Goal: Book appointment/travel/reservation

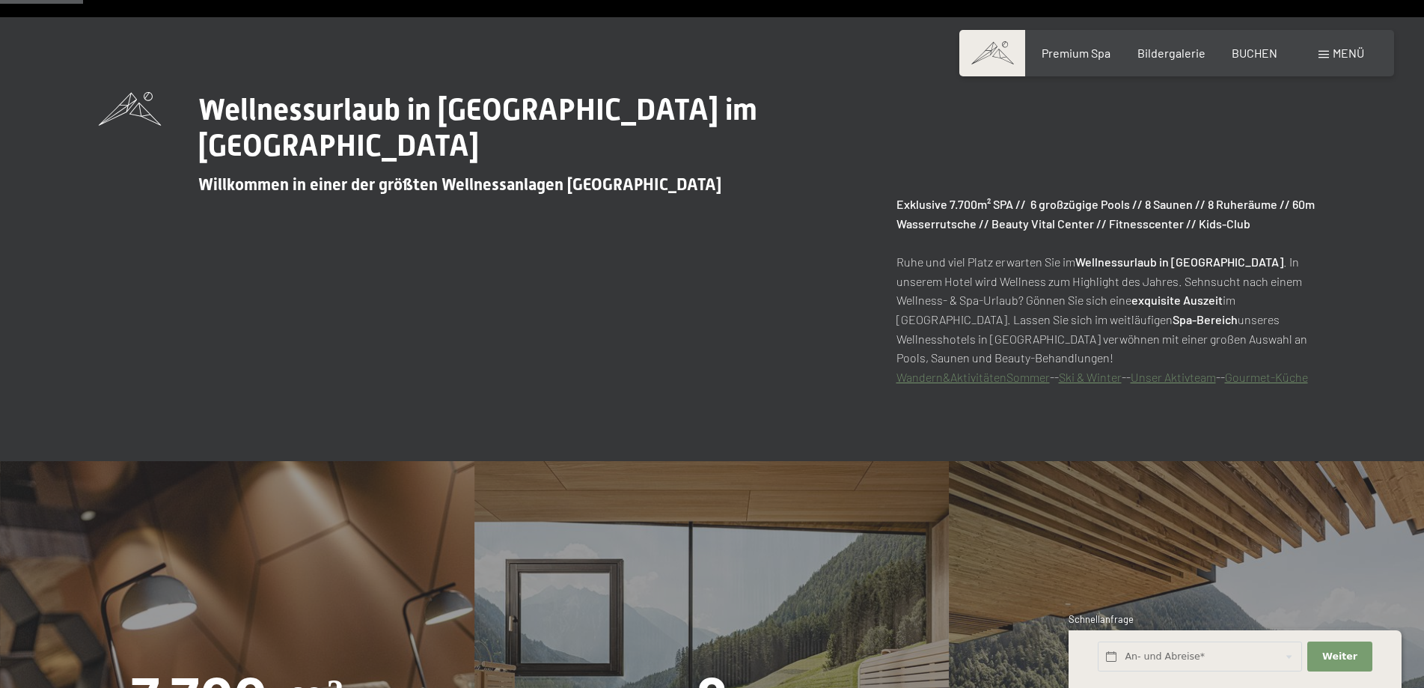
scroll to position [748, 0]
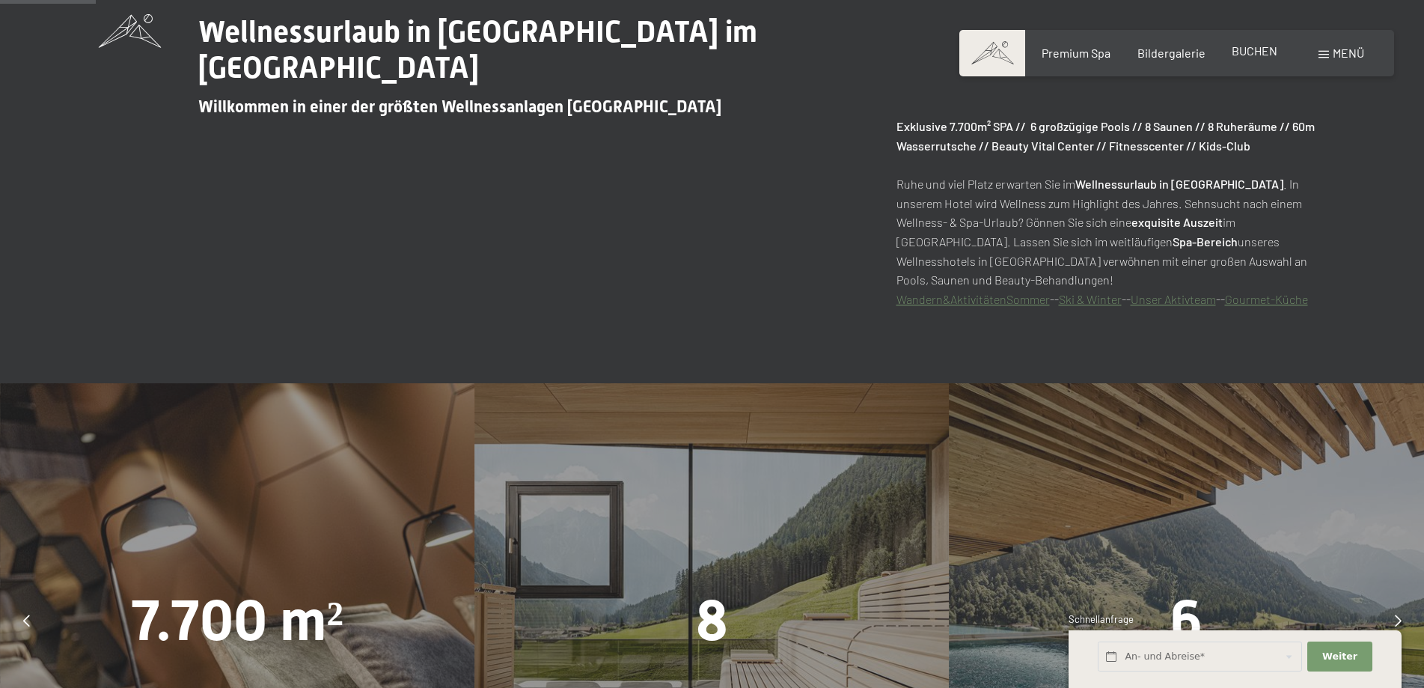
click at [1257, 55] on span "BUCHEN" at bounding box center [1255, 50] width 46 height 14
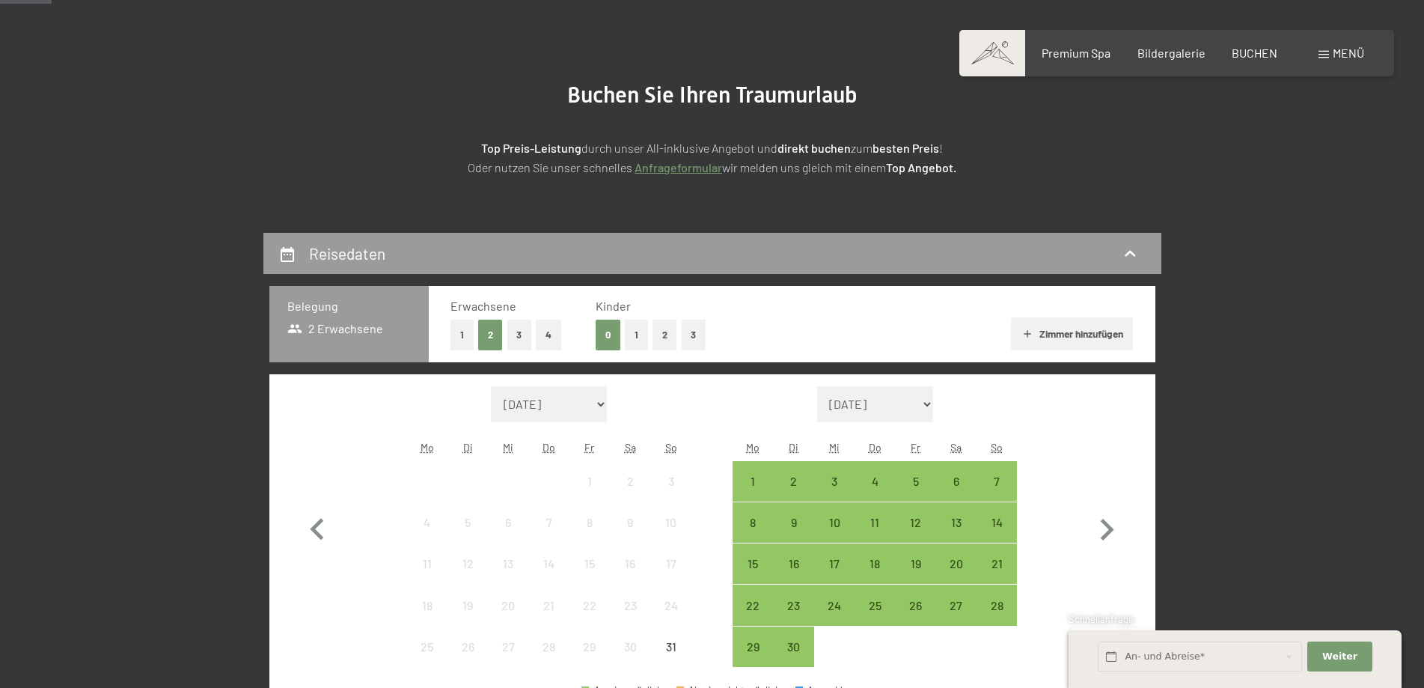
scroll to position [225, 0]
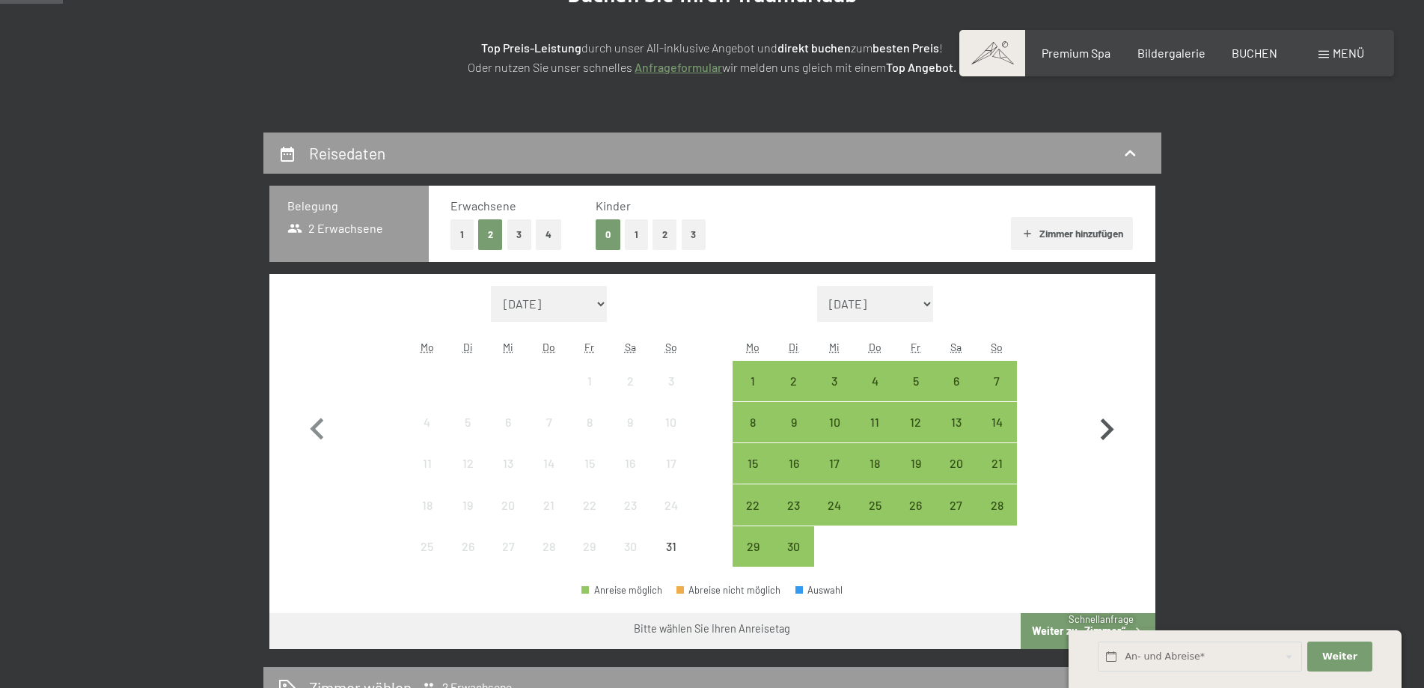
click at [1117, 427] on icon "button" at bounding box center [1106, 429] width 43 height 43
select select "2025-09-01"
select select "2025-10-01"
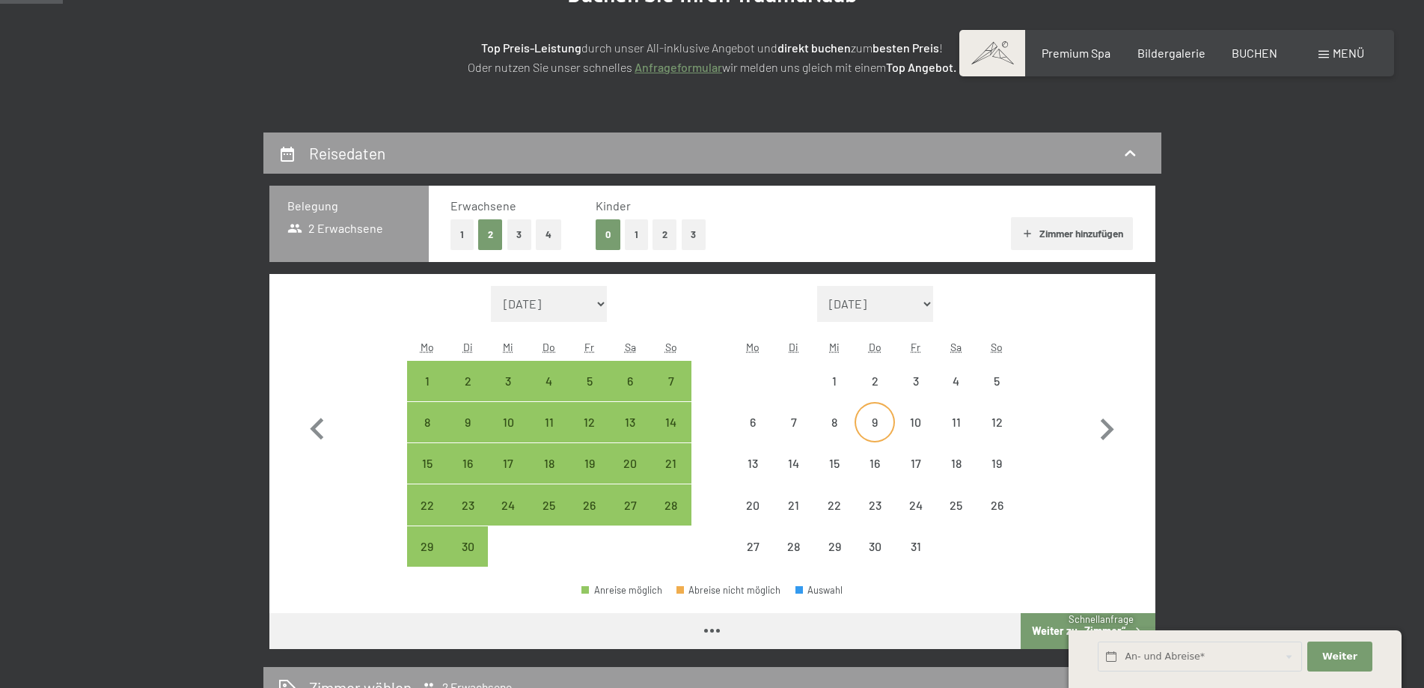
select select "2025-09-01"
select select "2025-10-01"
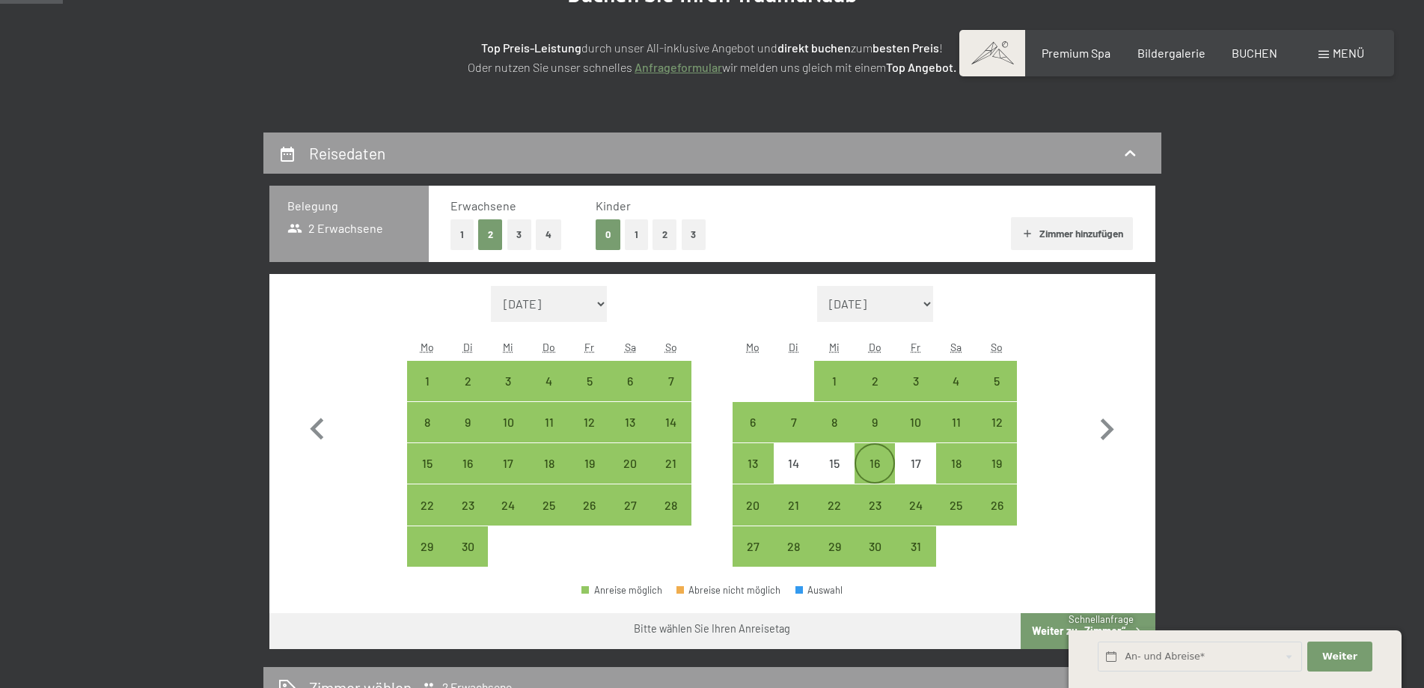
click at [886, 471] on div "16" at bounding box center [874, 475] width 37 height 37
select select "2025-09-01"
select select "2025-10-01"
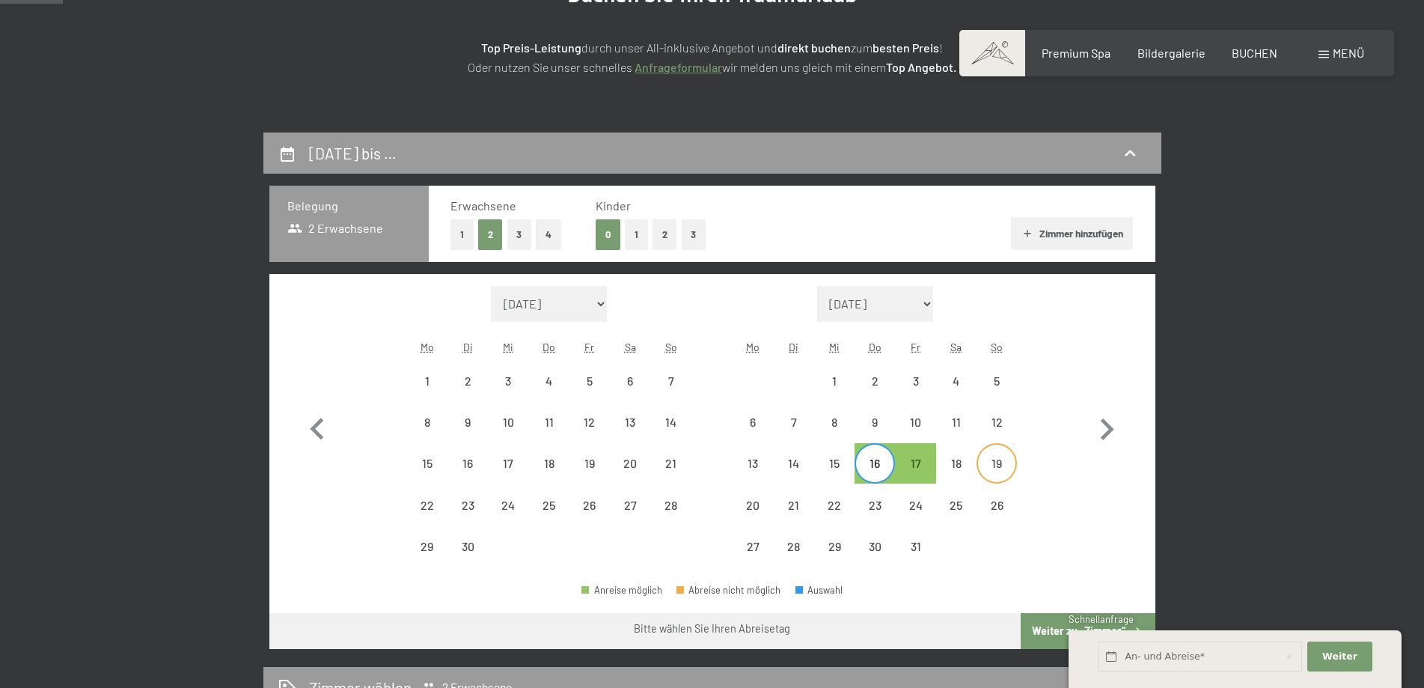
drag, startPoint x: 994, startPoint y: 475, endPoint x: 1003, endPoint y: 473, distance: 9.1
click at [991, 475] on div "19" at bounding box center [996, 475] width 37 height 37
select select "2025-09-01"
select select "2025-10-01"
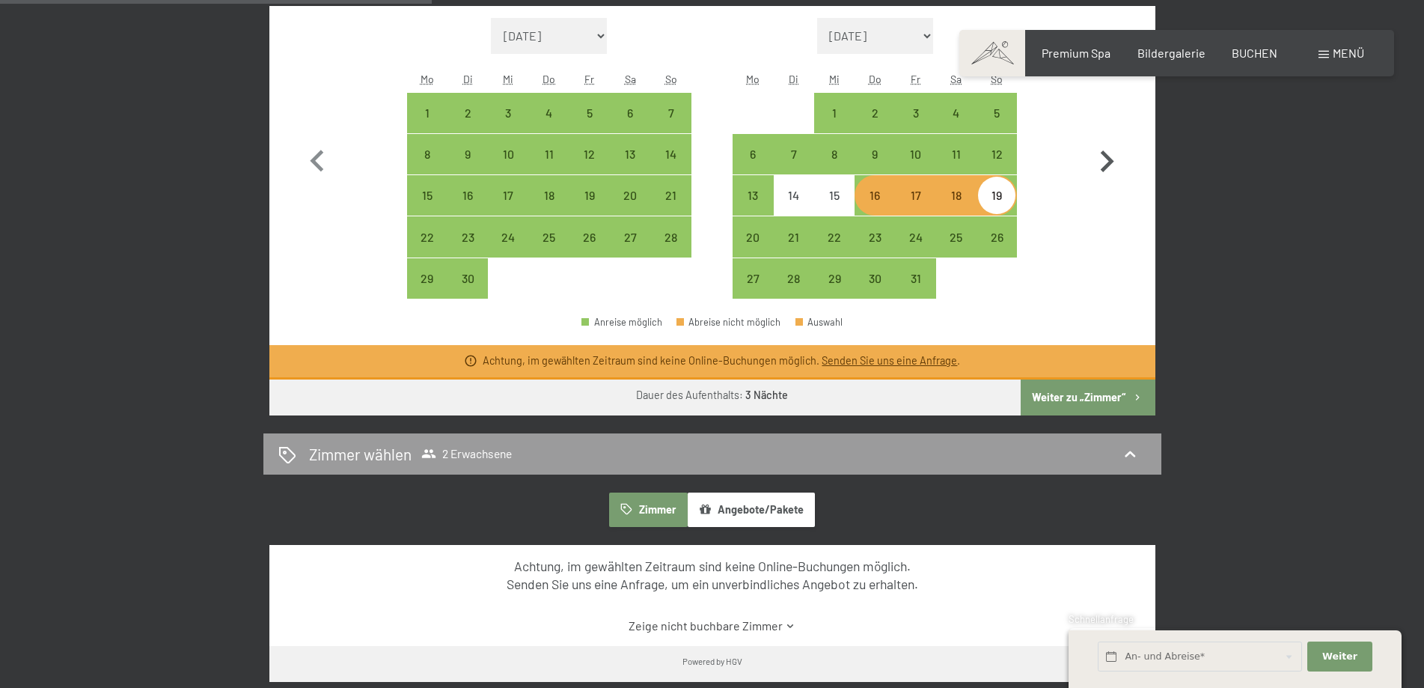
scroll to position [599, 0]
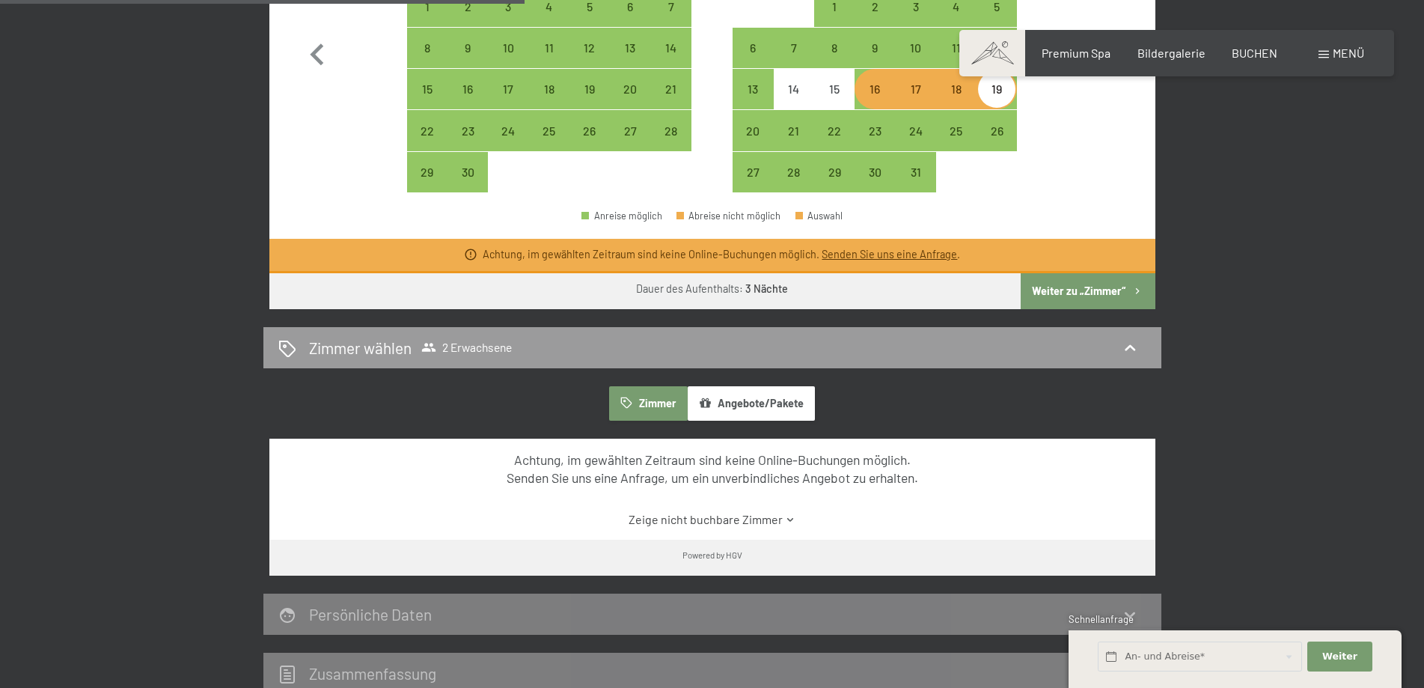
drag, startPoint x: 1110, startPoint y: 290, endPoint x: 1089, endPoint y: 292, distance: 21.0
click at [1108, 290] on button "Weiter zu „Zimmer“" at bounding box center [1088, 291] width 134 height 36
select select "2025-09-01"
select select "2025-10-01"
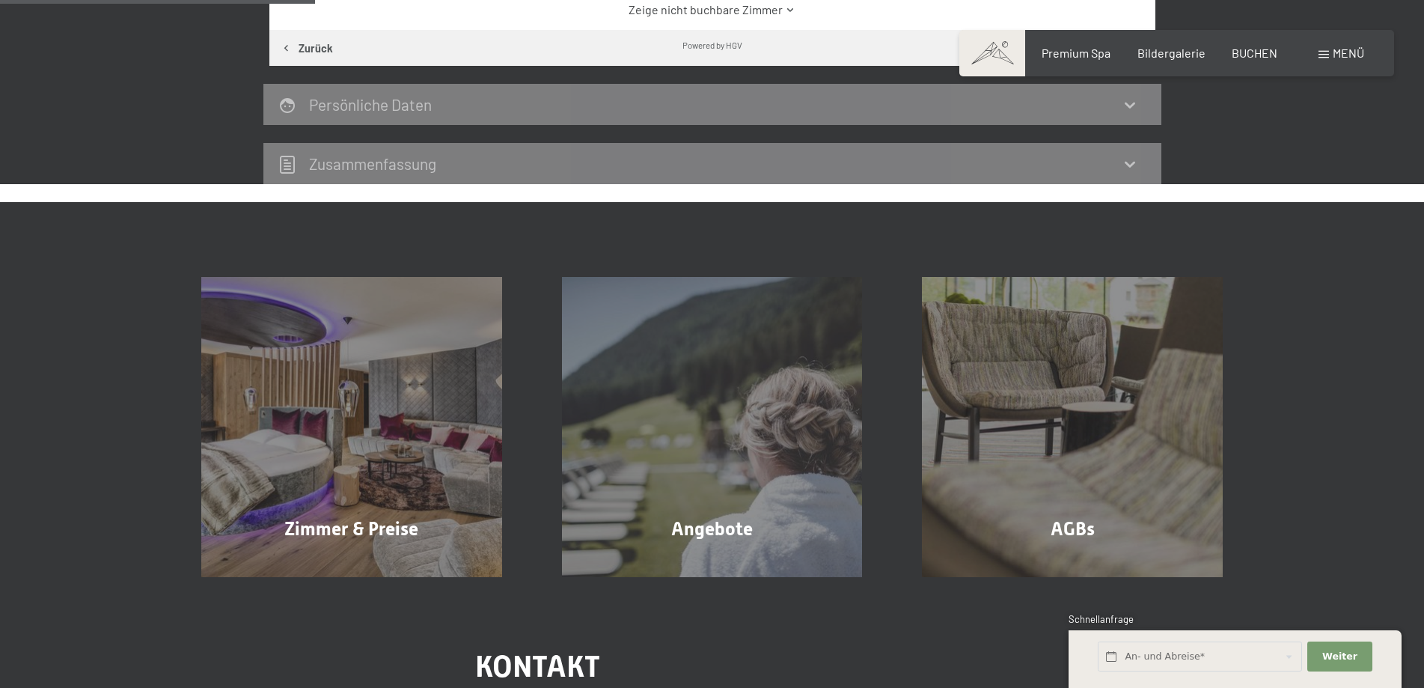
scroll to position [357, 0]
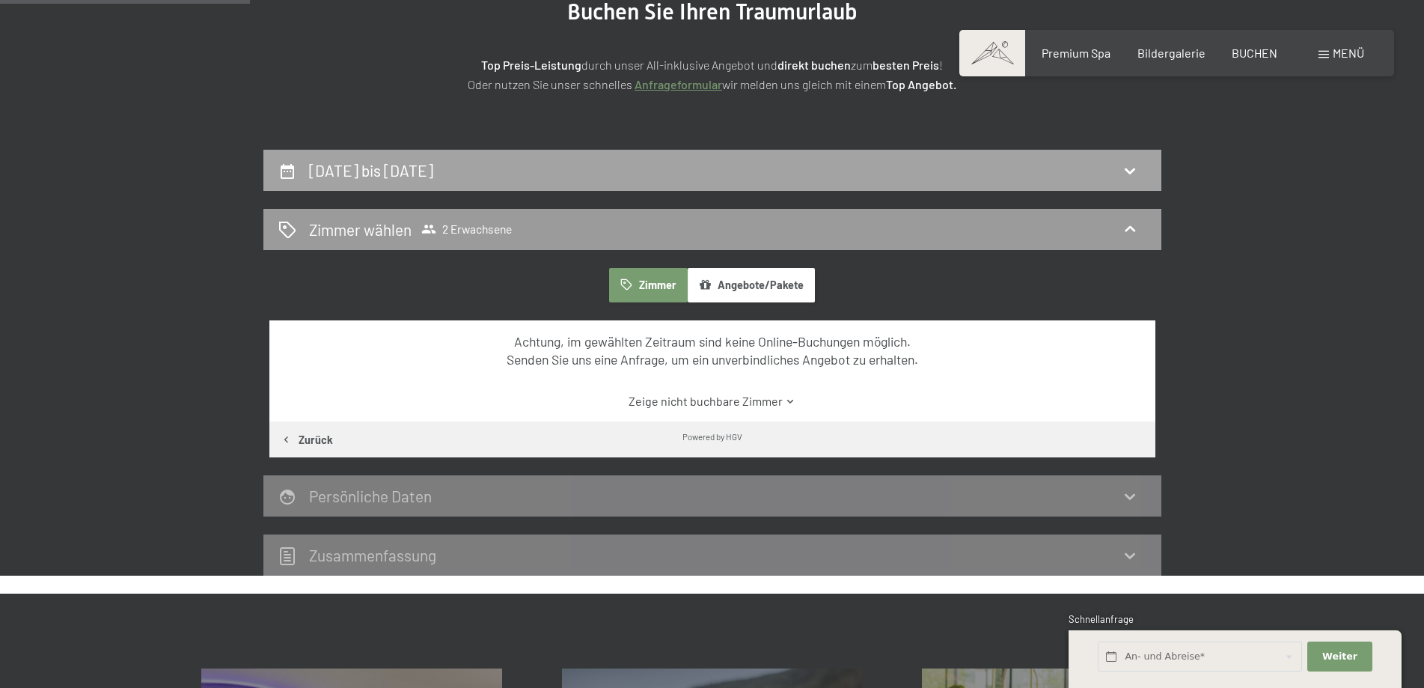
click at [797, 177] on div "16. Oktober bis 19. Oktober 2025" at bounding box center [712, 170] width 868 height 22
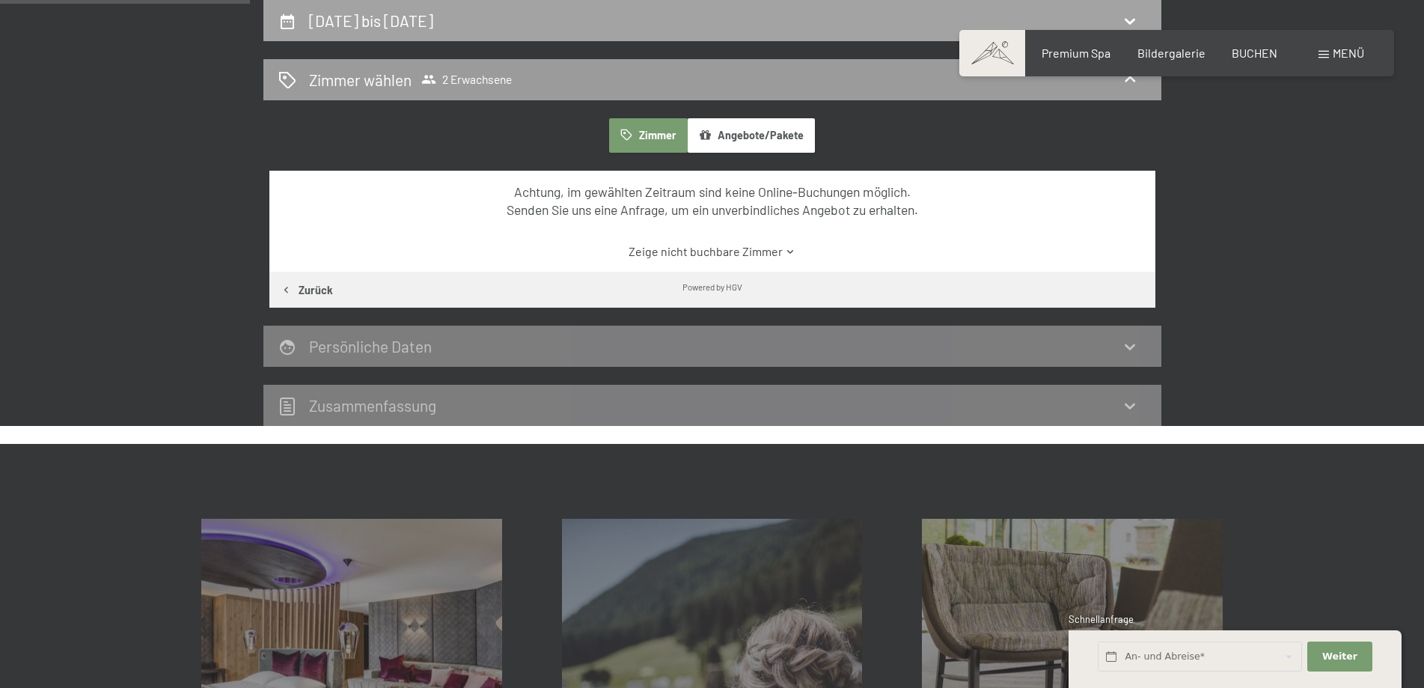
select select "2025-09-01"
select select "2025-10-01"
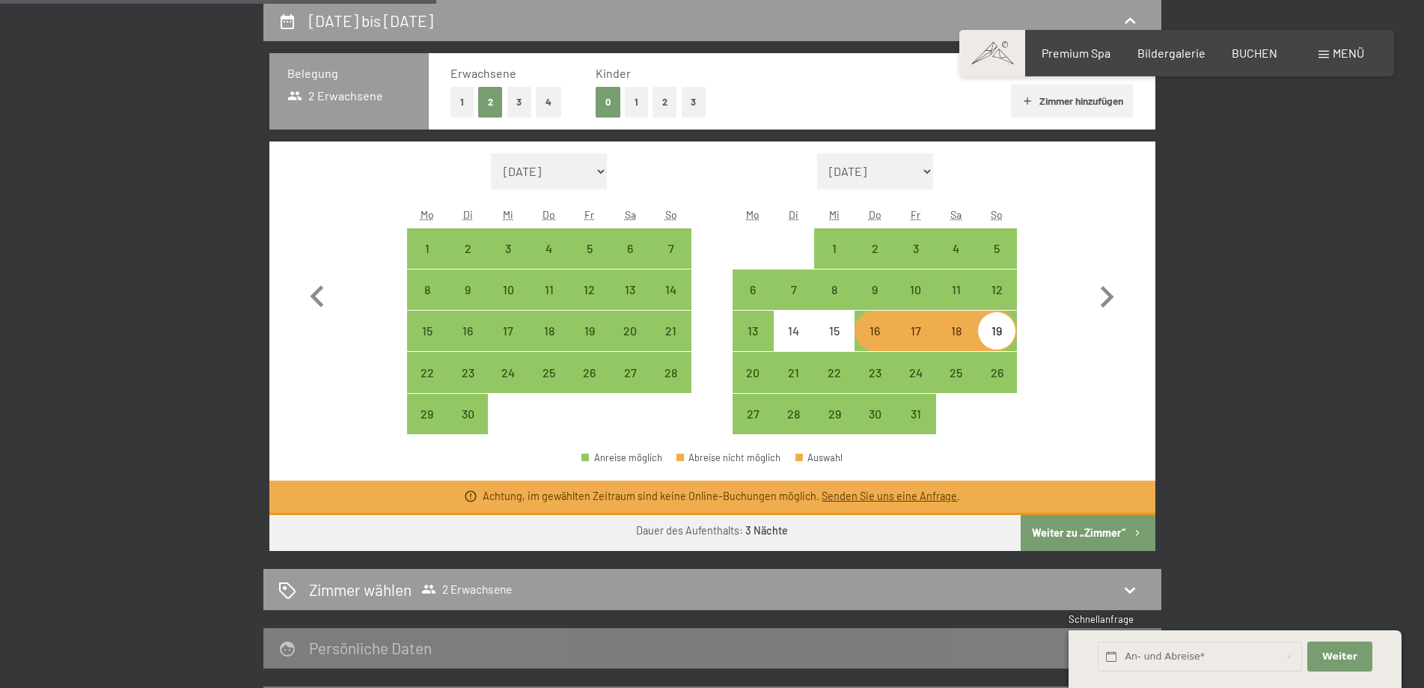
click at [948, 335] on div "18" at bounding box center [956, 343] width 37 height 37
select select "2025-09-01"
select select "2025-10-01"
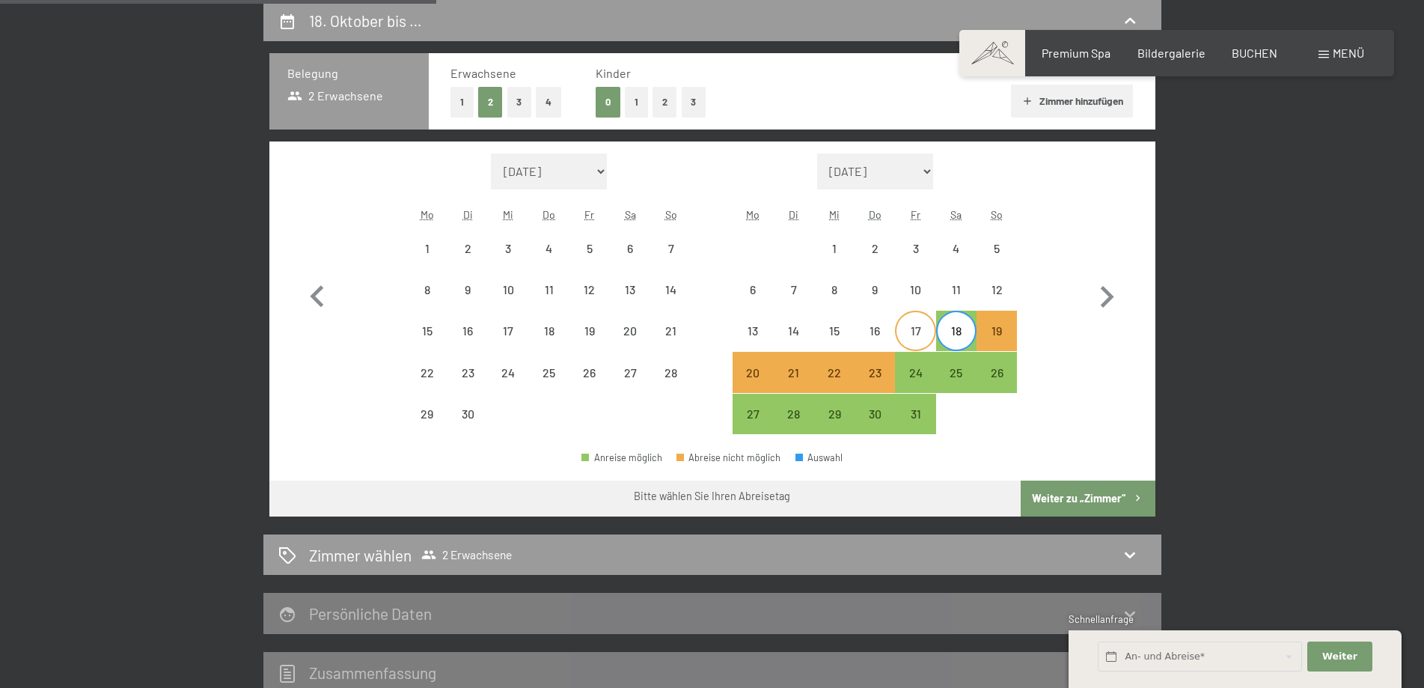
click at [915, 332] on div "17" at bounding box center [915, 343] width 37 height 37
select select "2025-09-01"
select select "2025-10-01"
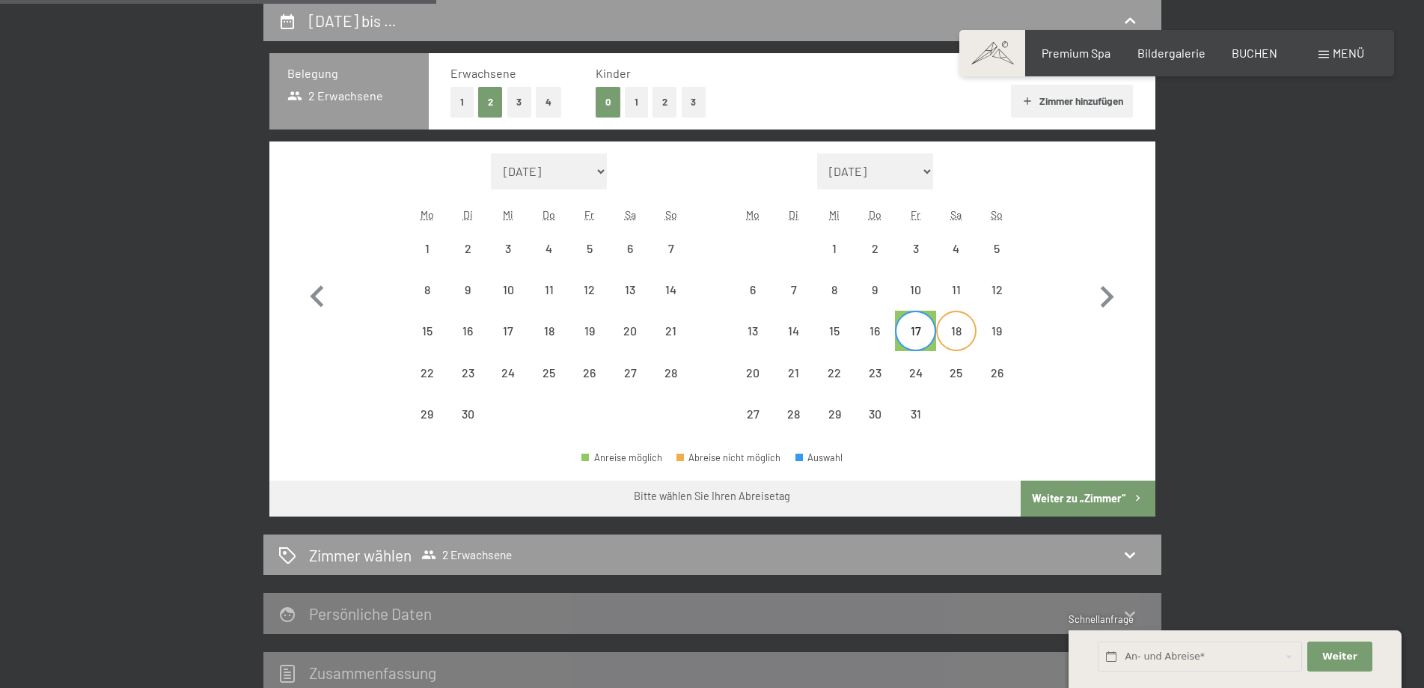
click at [955, 330] on div "18" at bounding box center [956, 343] width 37 height 37
select select "2025-09-01"
select select "2025-10-01"
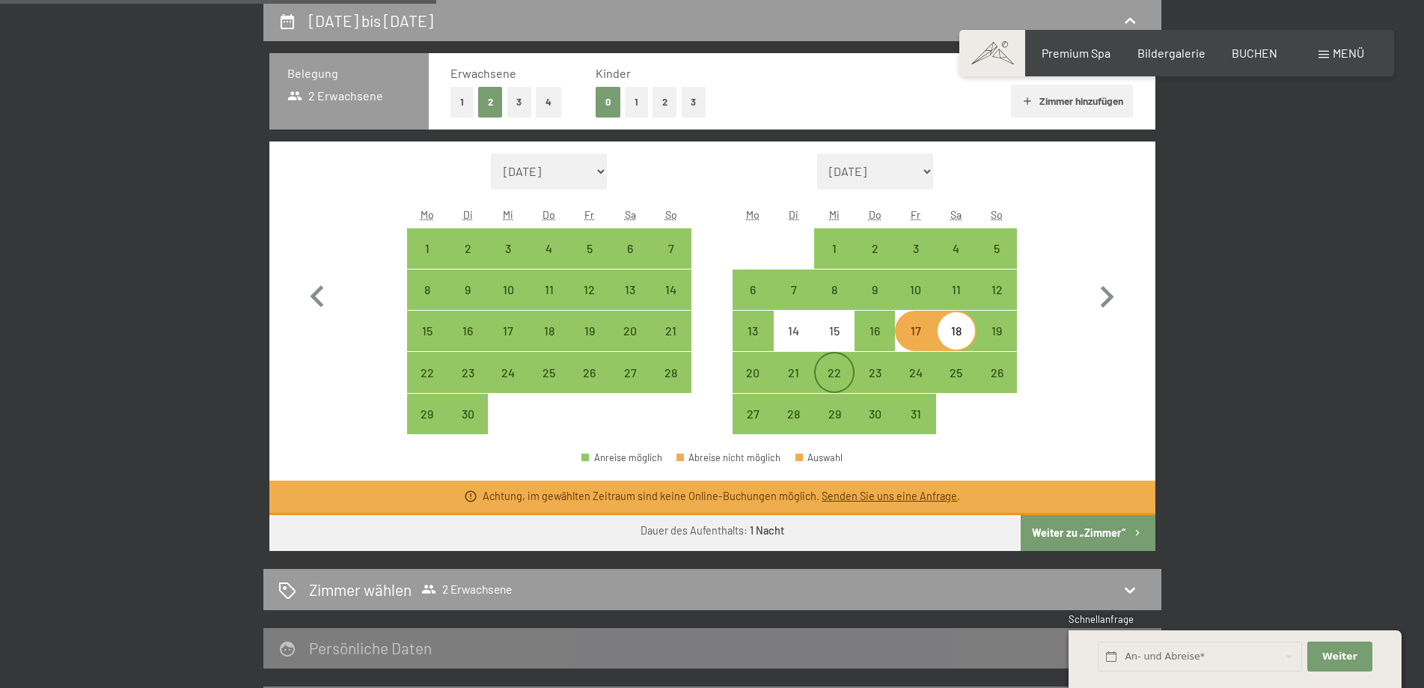
click at [834, 376] on div "22" at bounding box center [834, 385] width 37 height 37
select select "2025-09-01"
select select "2025-10-01"
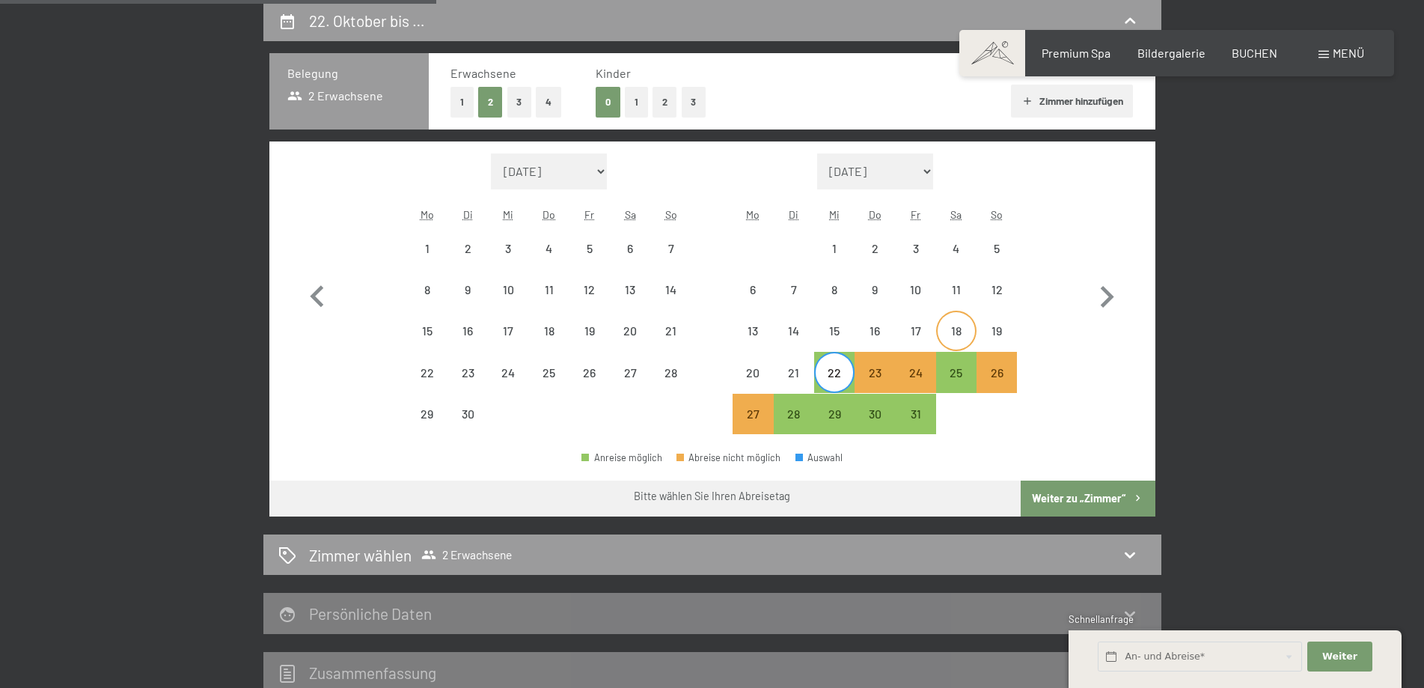
click at [951, 340] on div "18" at bounding box center [956, 343] width 37 height 37
select select "2025-09-01"
select select "2025-10-01"
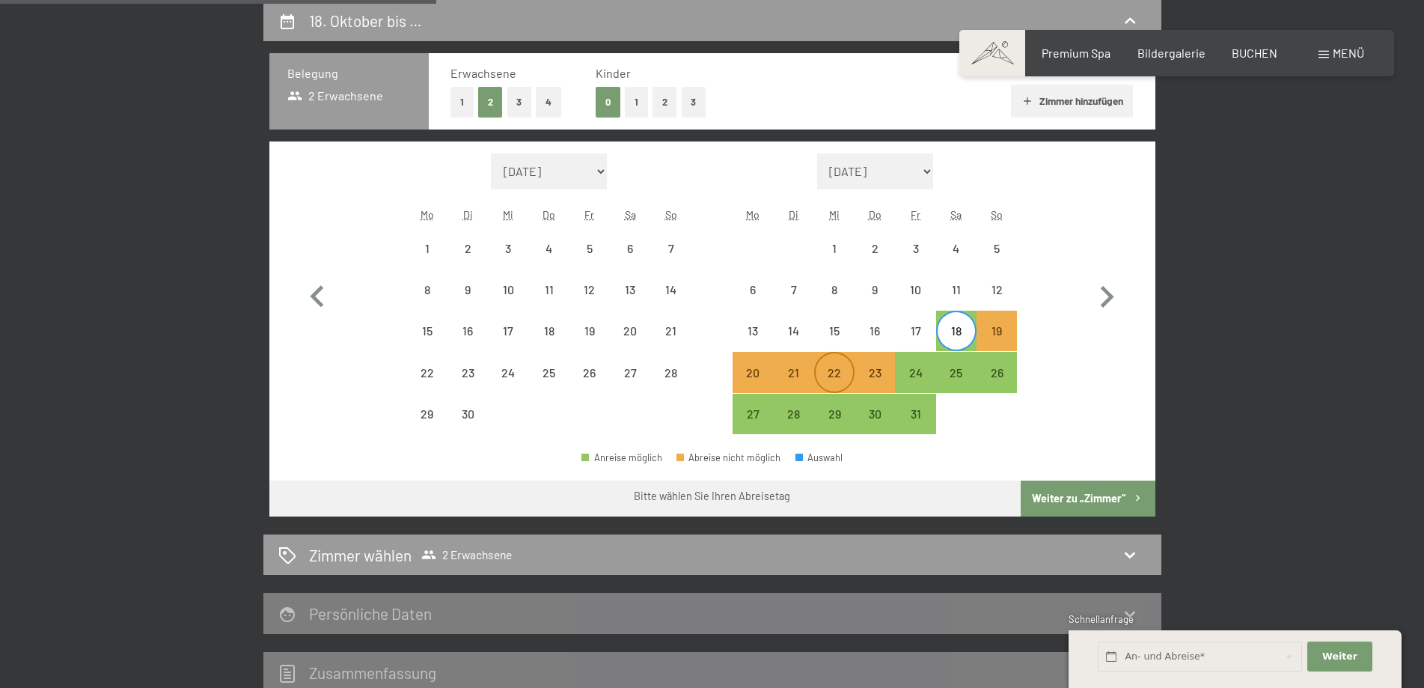
click at [828, 379] on div "22" at bounding box center [834, 385] width 37 height 37
select select "2025-09-01"
select select "2025-10-01"
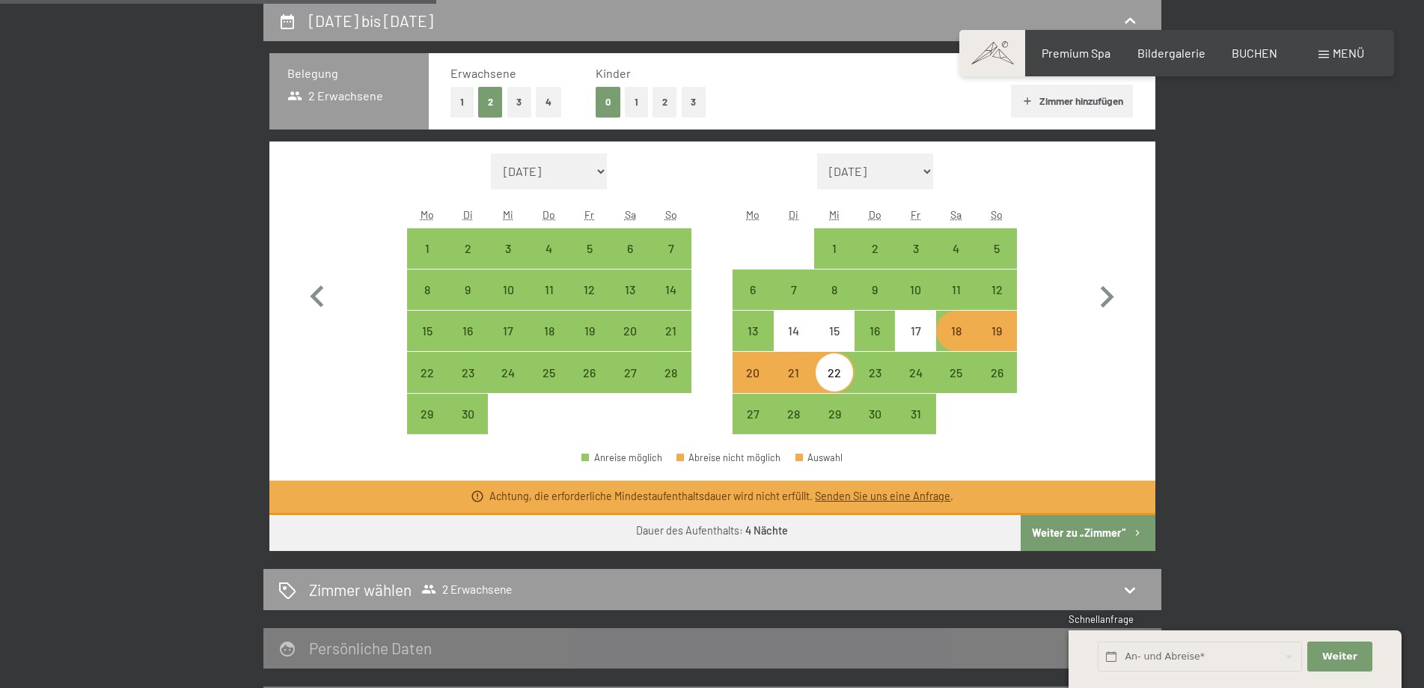
click at [799, 378] on div "21" at bounding box center [793, 385] width 37 height 37
select select "2025-09-01"
select select "2025-10-01"
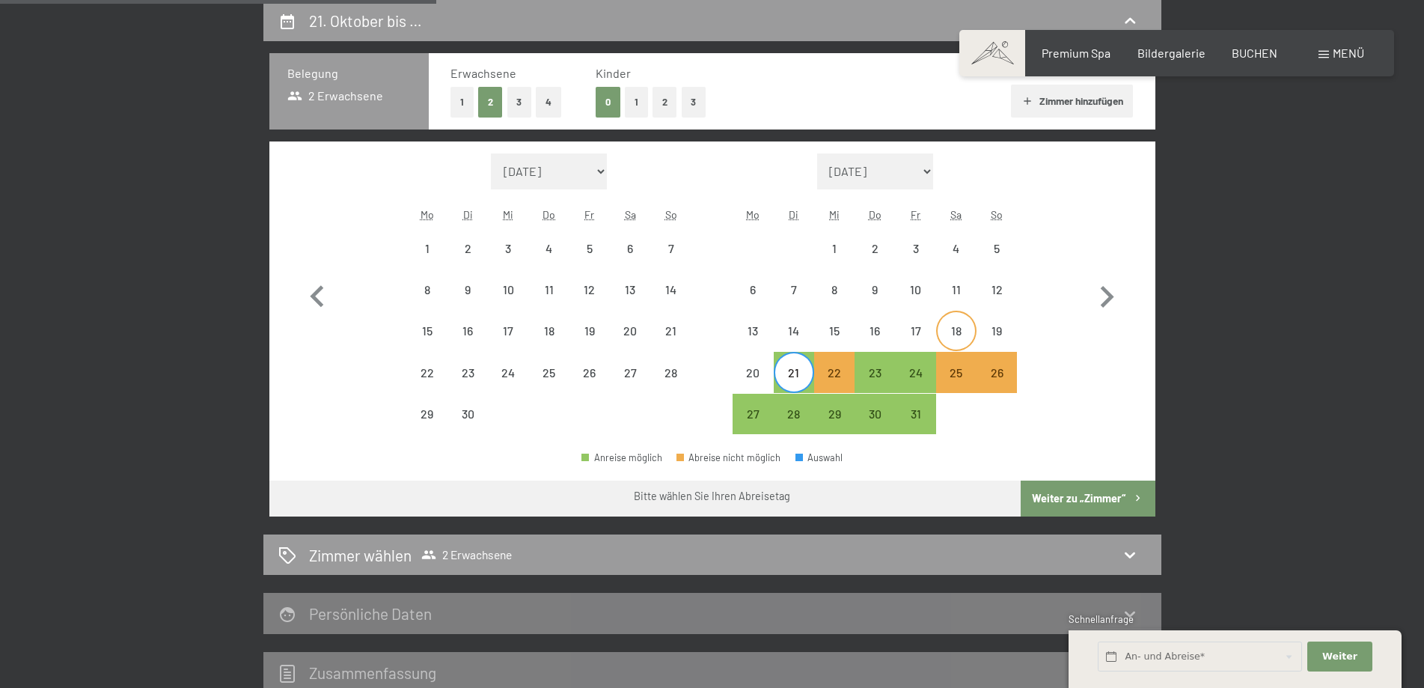
click at [956, 327] on div "18" at bounding box center [956, 343] width 37 height 37
select select "2025-09-01"
select select "2025-10-01"
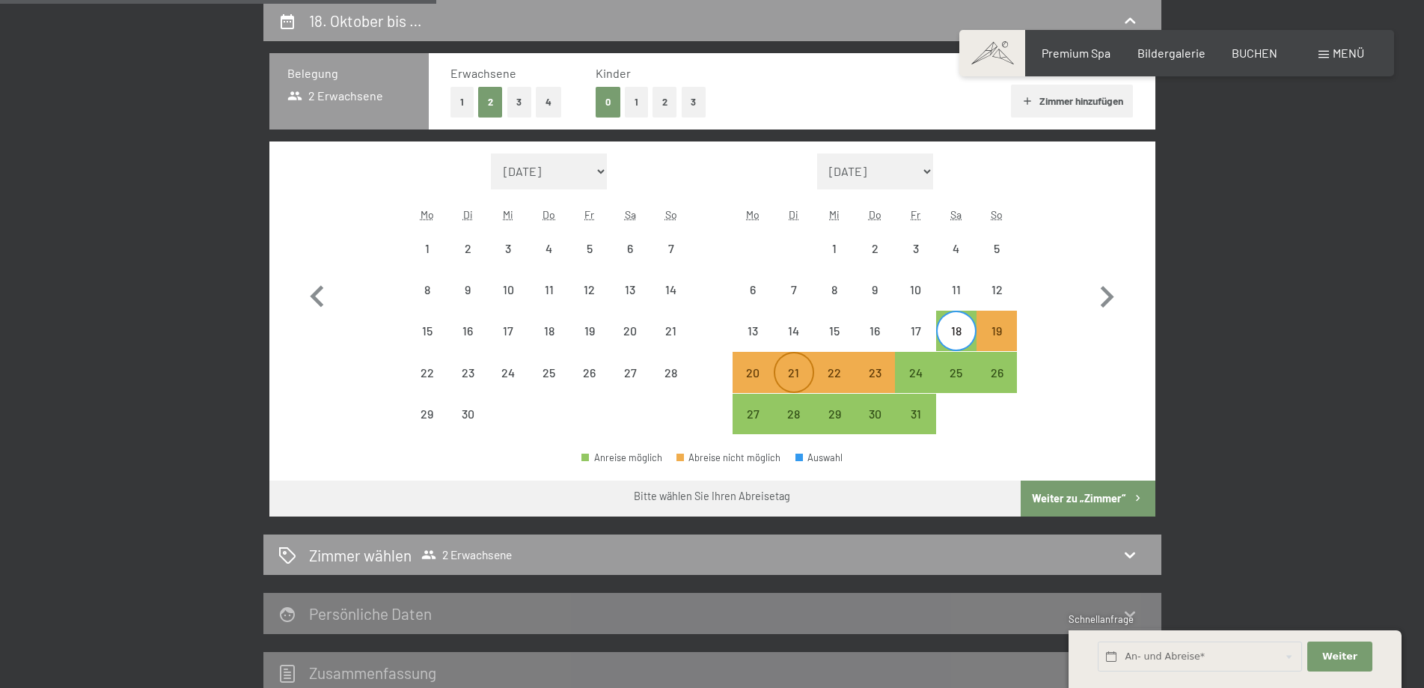
click at [794, 379] on div "21" at bounding box center [793, 385] width 37 height 37
select select "2025-09-01"
select select "2025-10-01"
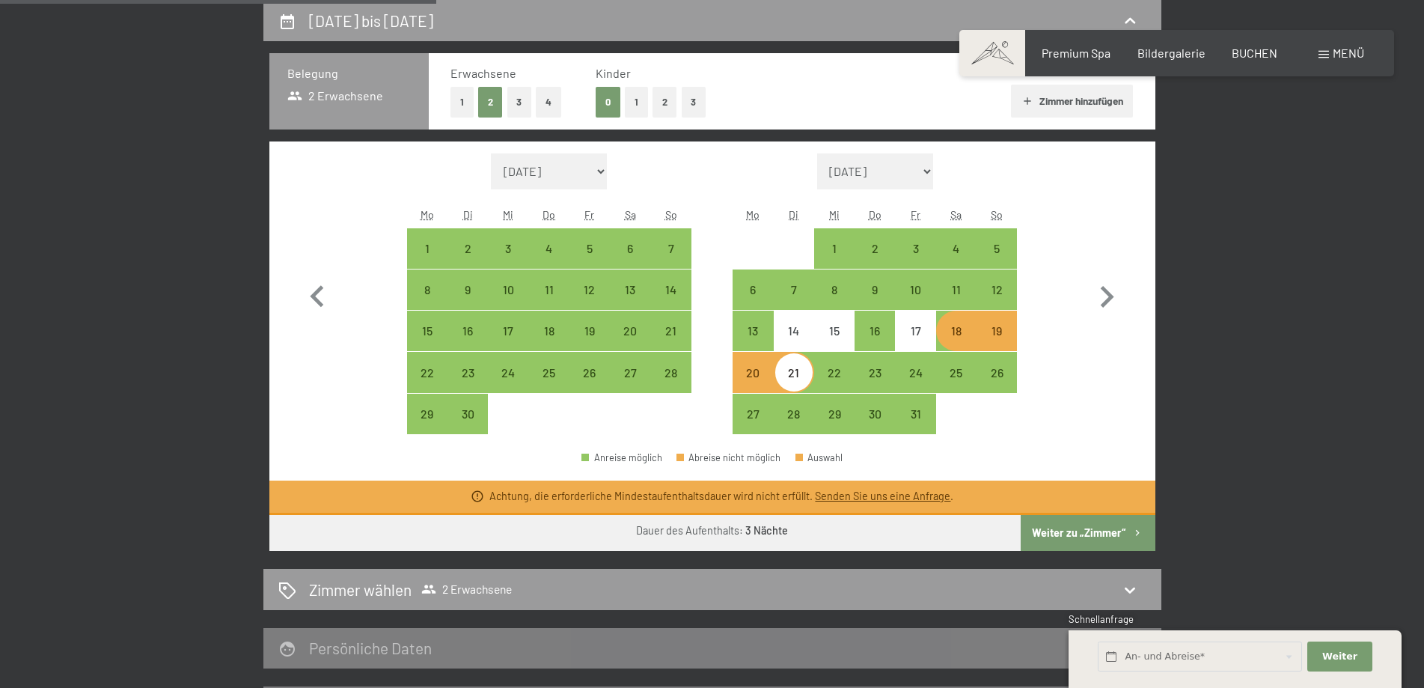
click at [959, 332] on div "18" at bounding box center [956, 343] width 37 height 37
select select "2025-09-01"
select select "2025-10-01"
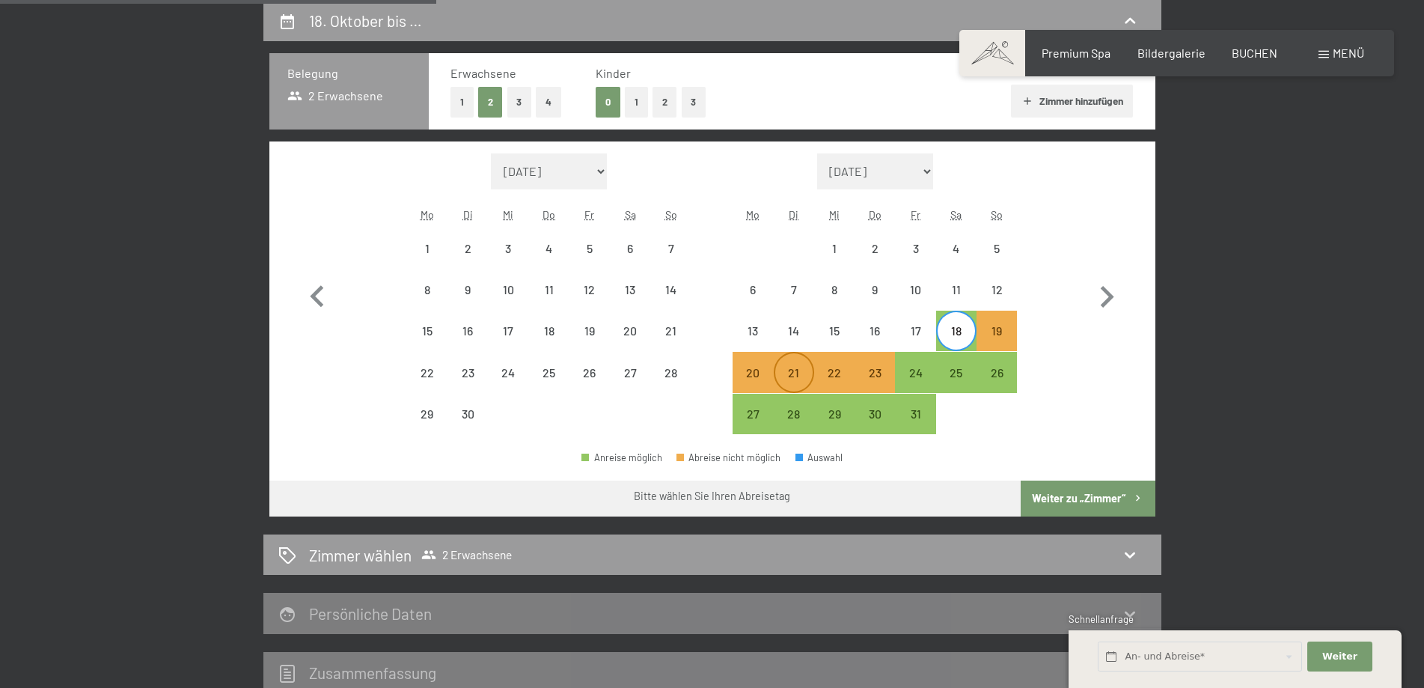
click at [805, 380] on div "21" at bounding box center [793, 385] width 37 height 37
select select "2025-09-01"
select select "2025-10-01"
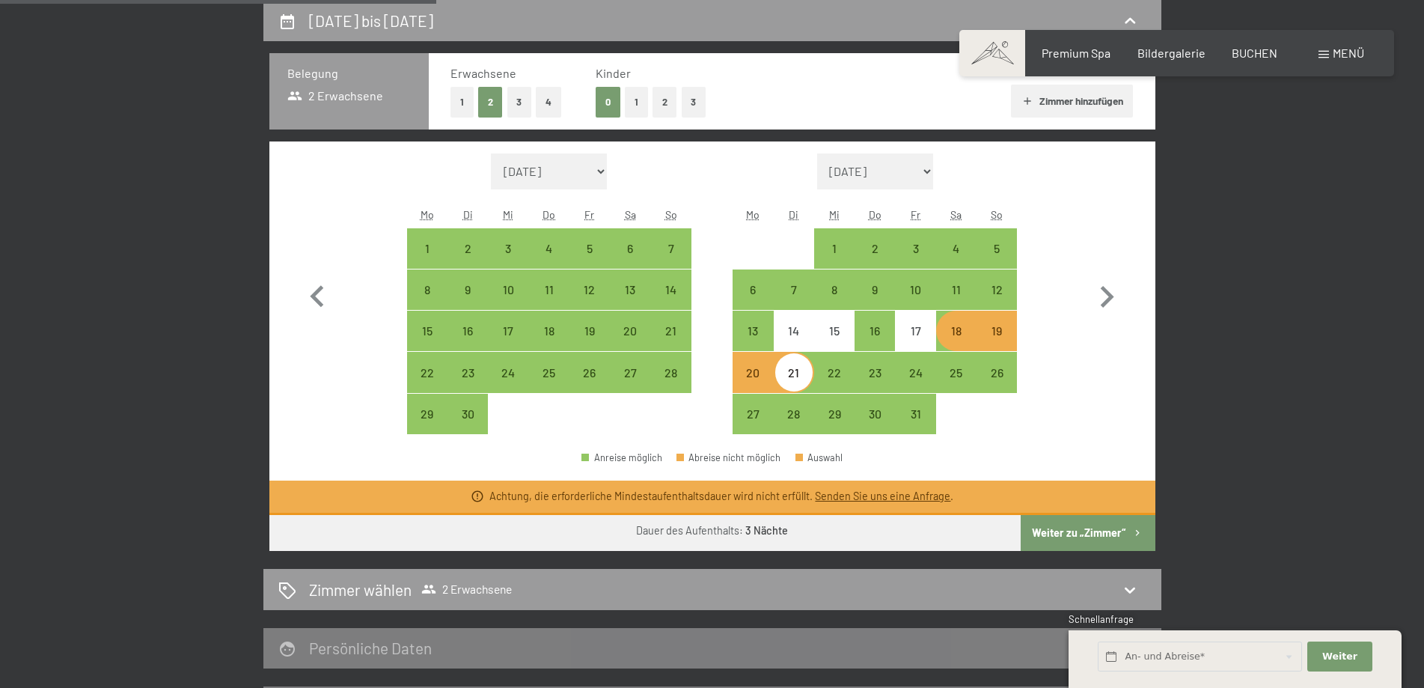
click at [1076, 522] on button "Weiter zu „Zimmer“" at bounding box center [1088, 533] width 134 height 36
select select "2025-09-01"
select select "2025-10-01"
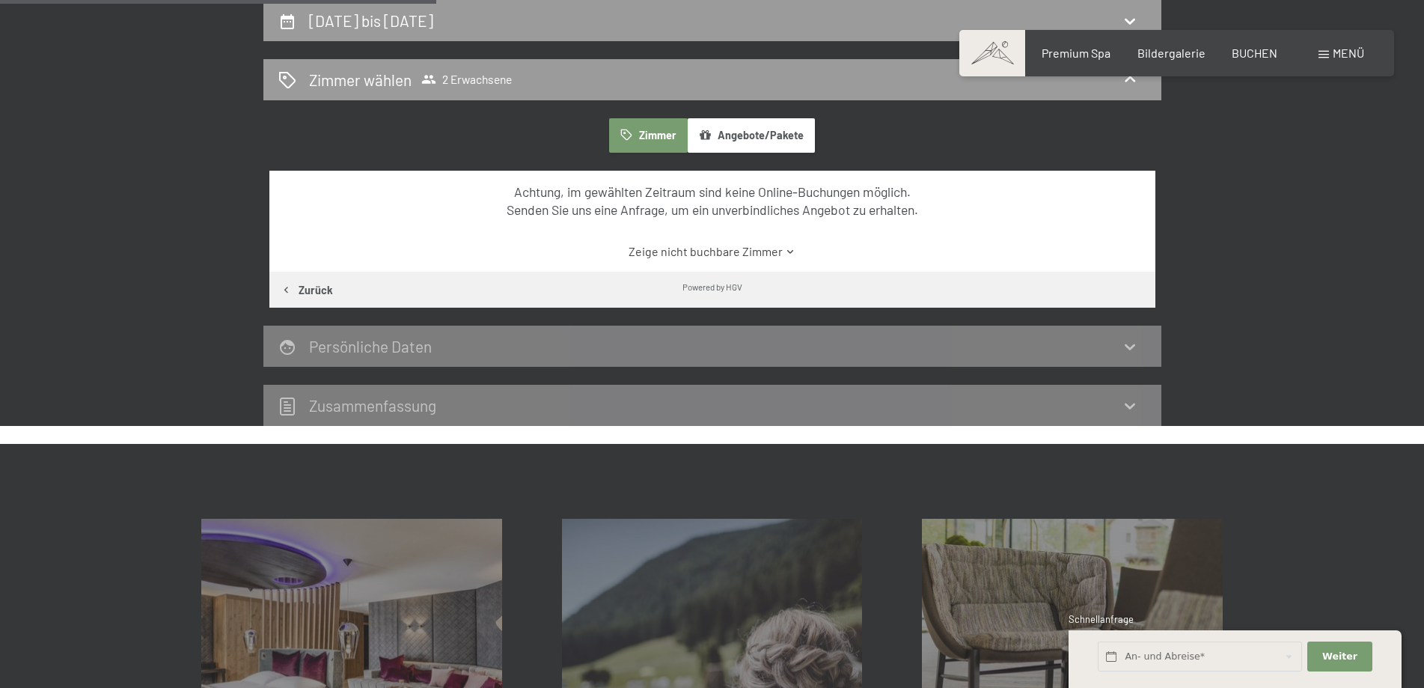
click at [726, 253] on link "Zeige nicht buchbare Zimmer" at bounding box center [712, 251] width 833 height 16
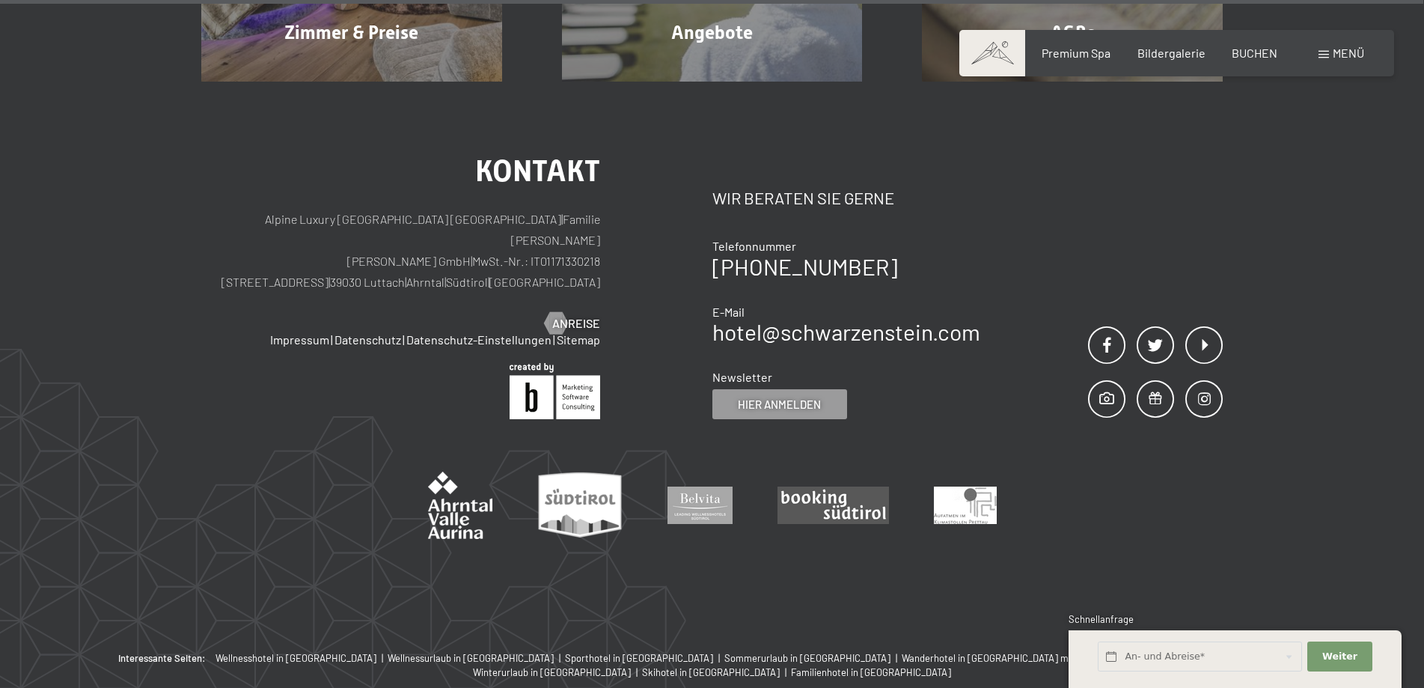
scroll to position [4778, 0]
